Goal: Consume media (video, audio)

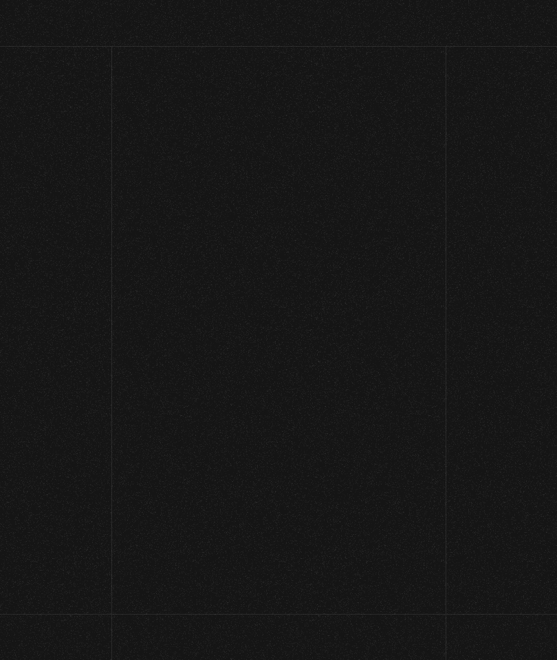
scroll to position [124, 0]
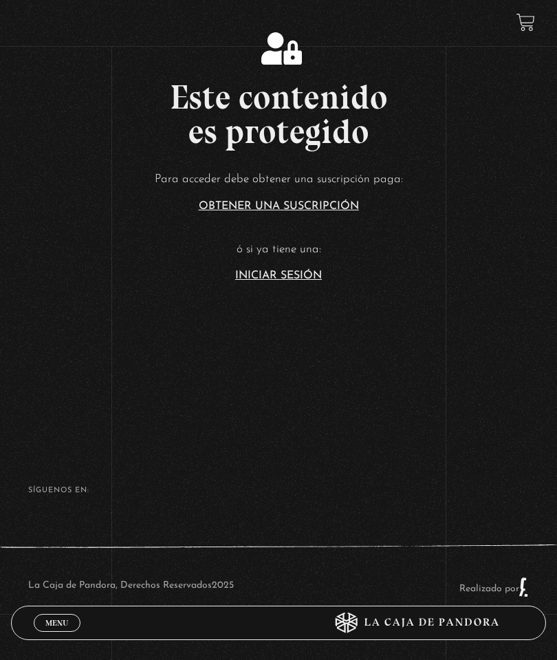
click at [310, 281] on link "Iniciar Sesión" at bounding box center [278, 275] width 87 height 11
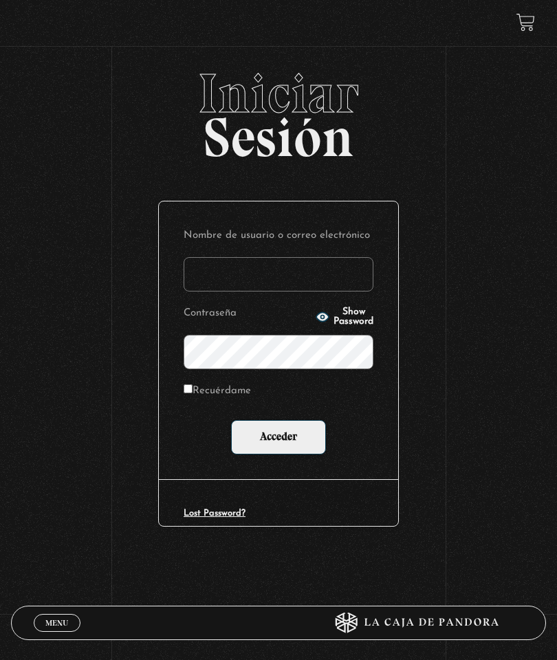
type input "[EMAIL_ADDRESS][DOMAIN_NAME]"
click at [271, 438] on input "Acceder" at bounding box center [278, 437] width 95 height 34
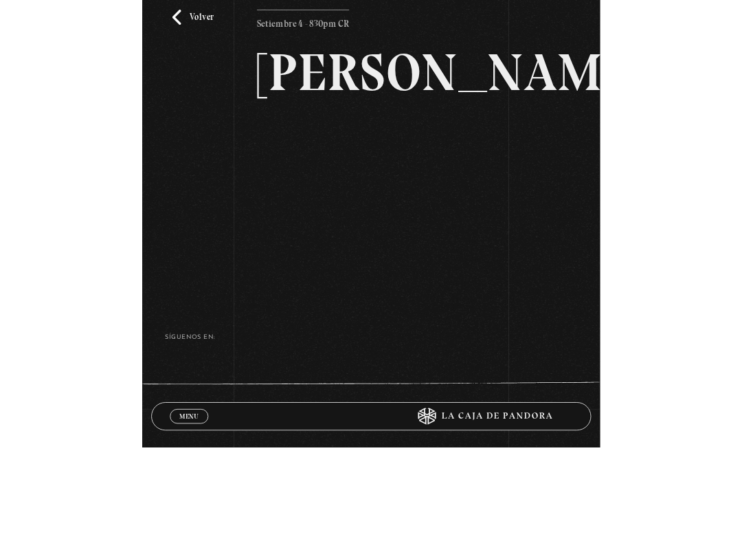
scroll to position [14, 0]
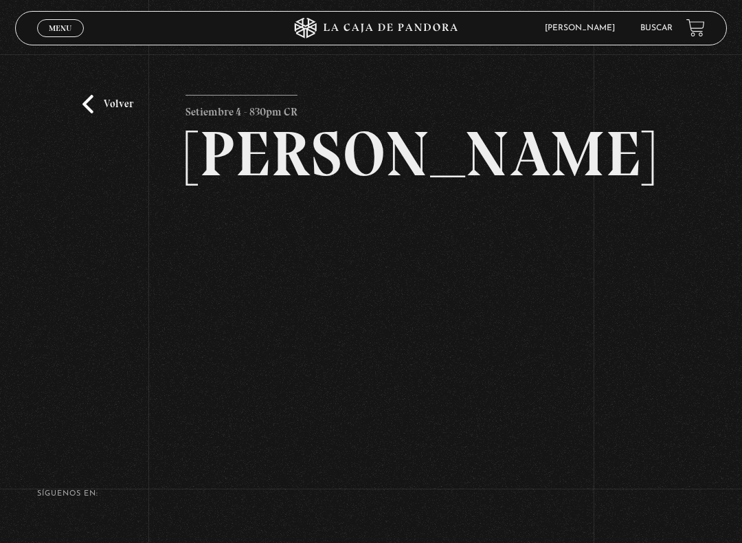
click at [420, 0] on html "ingresar al sitio Ver Video Más Información Solicitar Por favor coloque su disp…" at bounding box center [371, 310] width 742 height 649
